Goal: Information Seeking & Learning: Learn about a topic

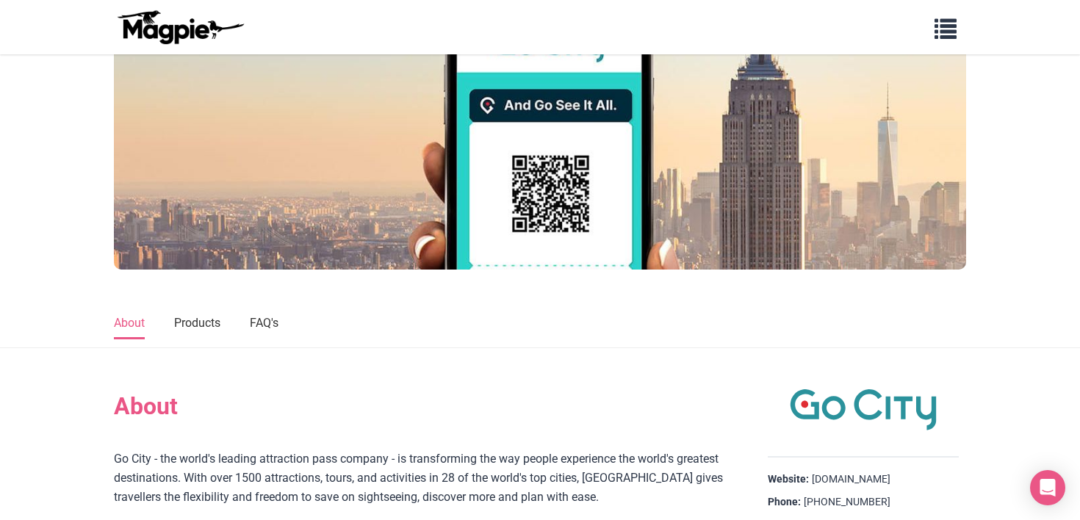
scroll to position [235, 0]
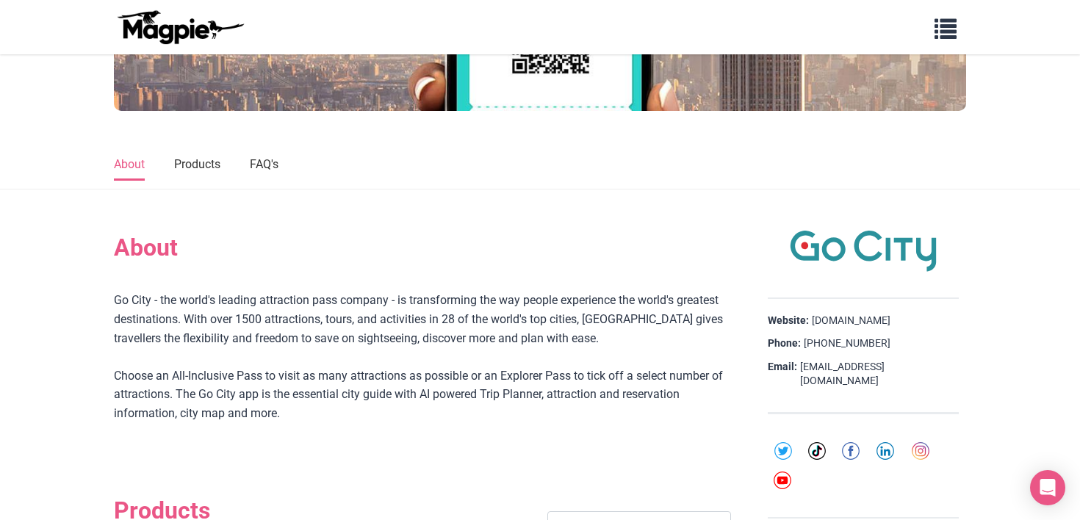
scroll to position [353, 0]
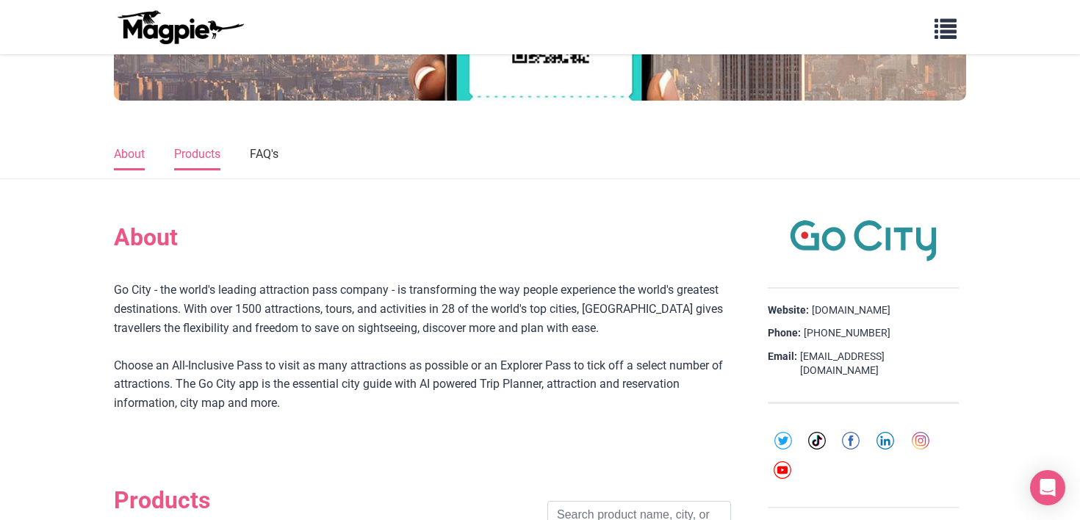
click at [203, 148] on link "Products" at bounding box center [197, 155] width 46 height 31
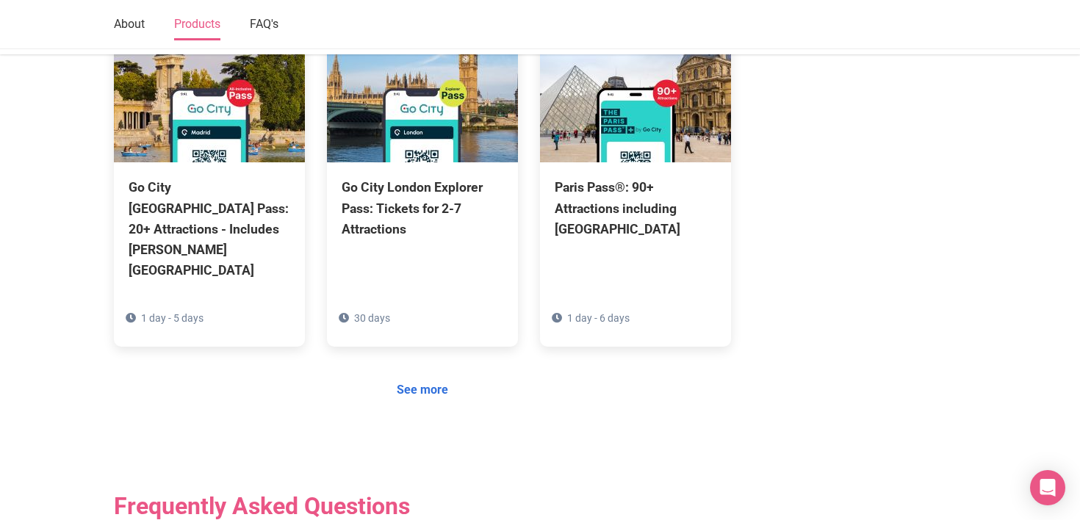
scroll to position [1213, 0]
click at [427, 376] on link "See more" at bounding box center [422, 390] width 71 height 28
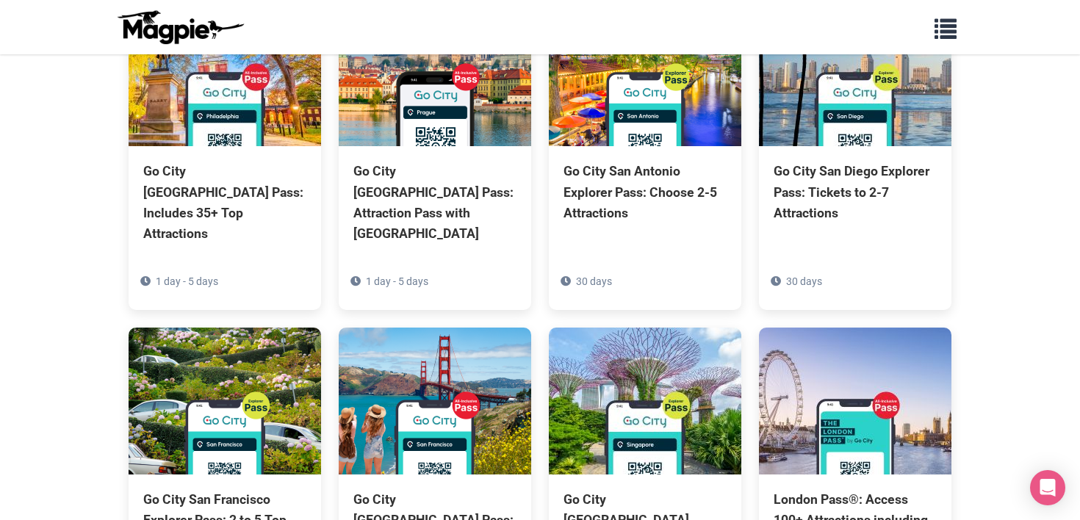
scroll to position [1498, 0]
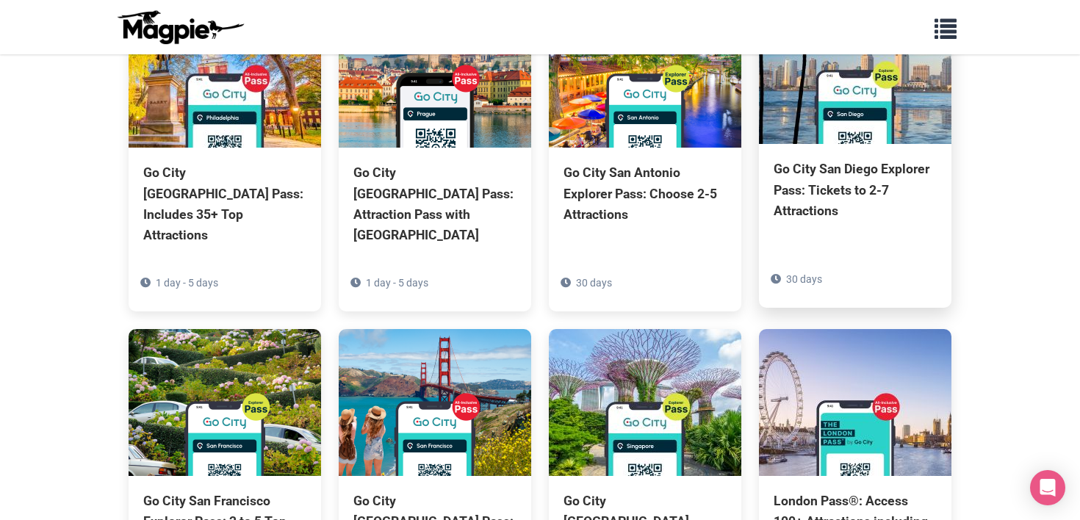
click at [804, 159] on div "Go City San Diego Explorer Pass: Tickets to 2-7 Attractions" at bounding box center [854, 190] width 163 height 62
